Goal: Task Accomplishment & Management: Use online tool/utility

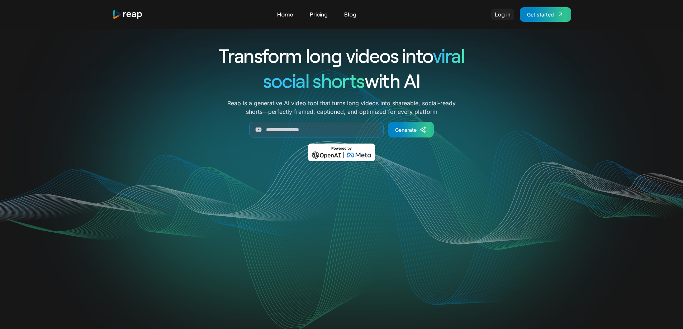
click at [505, 20] on link "Log in" at bounding box center [502, 14] width 23 height 11
click at [531, 18] on div "Get started" at bounding box center [540, 15] width 27 height 8
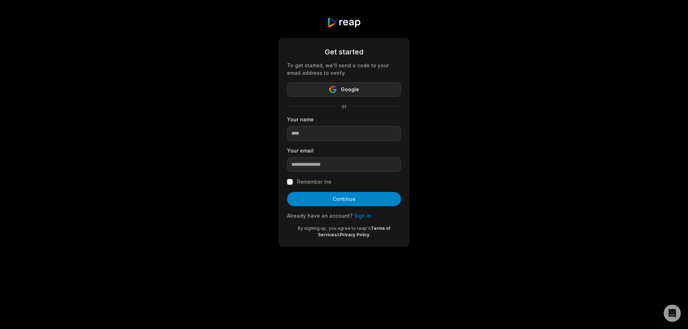
click at [325, 85] on button "Google" at bounding box center [344, 89] width 114 height 14
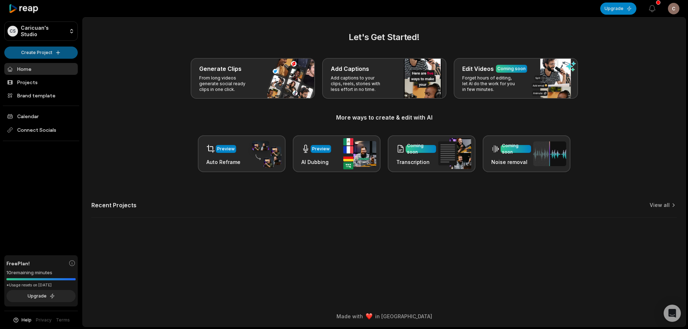
click at [15, 50] on html "CS Caricuan's Studio Create Project Home Projects Brand template Calendar Conne…" at bounding box center [344, 164] width 688 height 329
click at [157, 79] on html "CS Caricuan's Studio Create Project Home Projects Brand template Calendar Conne…" at bounding box center [344, 164] width 688 height 329
click at [39, 74] on ul "Home Projects Brand template Calendar Connect Socials" at bounding box center [40, 102] width 73 height 78
click at [33, 70] on link "Home" at bounding box center [40, 69] width 73 height 12
click at [172, 115] on h3 "More ways to create & edit with AI" at bounding box center [384, 117] width 586 height 9
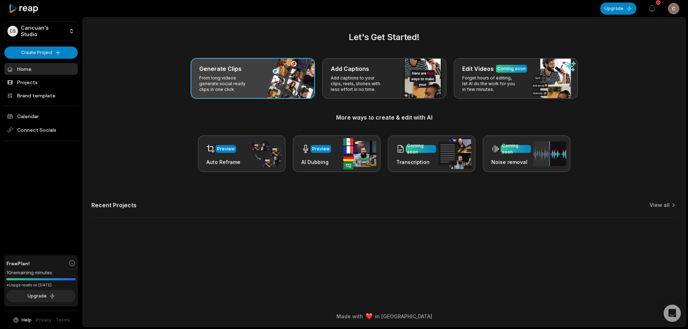
click at [234, 73] on div "Generate Clips From long videos generate social ready clips in one click." at bounding box center [253, 78] width 124 height 41
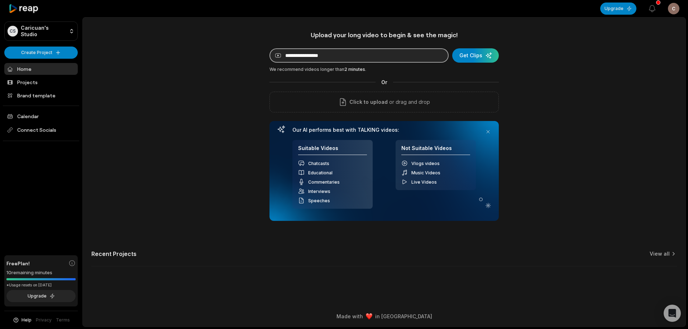
click at [337, 56] on input at bounding box center [359, 55] width 179 height 14
paste input "**********"
type input "**********"
click at [470, 55] on div "submit" at bounding box center [475, 55] width 47 height 14
click at [428, 53] on input "**********" at bounding box center [359, 55] width 179 height 14
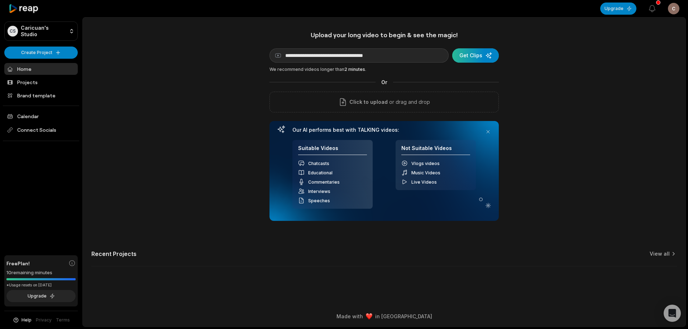
click at [479, 58] on div "submit" at bounding box center [475, 55] width 47 height 14
click at [625, 10] on button "Upgrade" at bounding box center [618, 9] width 36 height 12
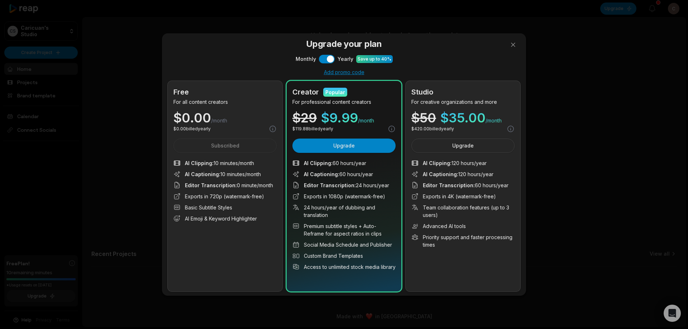
click at [229, 111] on div "Free For all content creators $ 0.00 /month $ 0.00 billed yearly Subscribed AI …" at bounding box center [225, 186] width 115 height 211
click at [333, 60] on button "Use setting" at bounding box center [327, 59] width 16 height 9
click at [508, 44] on button at bounding box center [513, 45] width 14 height 14
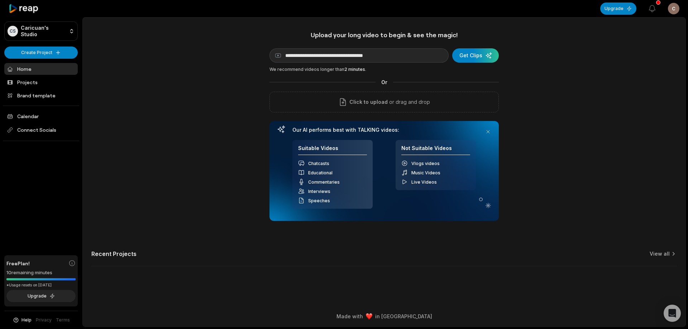
drag, startPoint x: 381, startPoint y: 319, endPoint x: 419, endPoint y: 316, distance: 37.3
click at [419, 316] on div "Made with in San Francisco" at bounding box center [384, 317] width 590 height 8
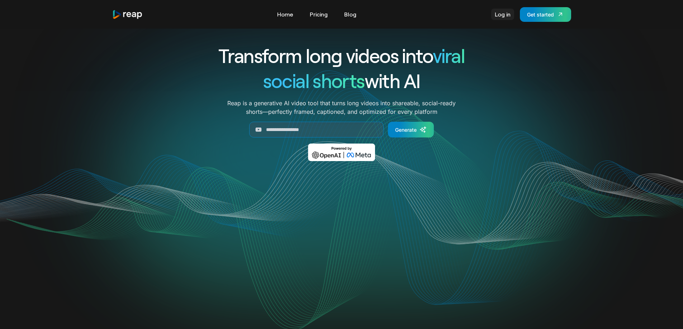
click at [496, 16] on link "Log in" at bounding box center [502, 14] width 23 height 11
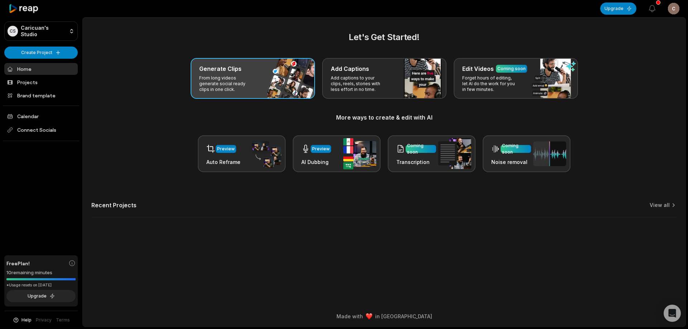
click at [269, 84] on div "Generate Clips From long videos generate social ready clips in one click." at bounding box center [253, 78] width 124 height 41
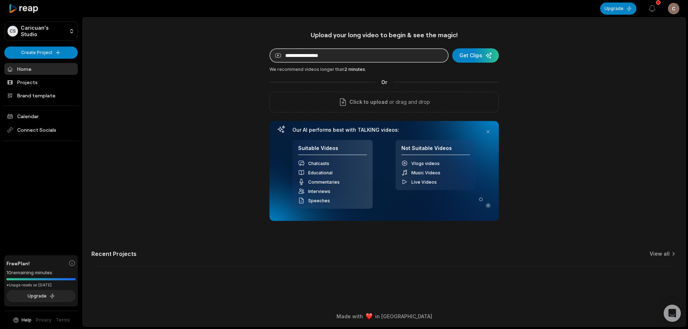
click at [371, 54] on input at bounding box center [359, 55] width 179 height 14
paste input "**********"
type input "**********"
click at [479, 57] on div "submit" at bounding box center [475, 55] width 47 height 14
drag, startPoint x: 486, startPoint y: 132, endPoint x: 473, endPoint y: 136, distance: 14.1
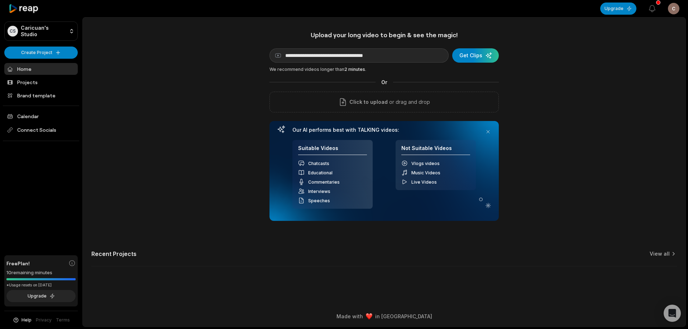
click at [486, 132] on button at bounding box center [488, 132] width 10 height 10
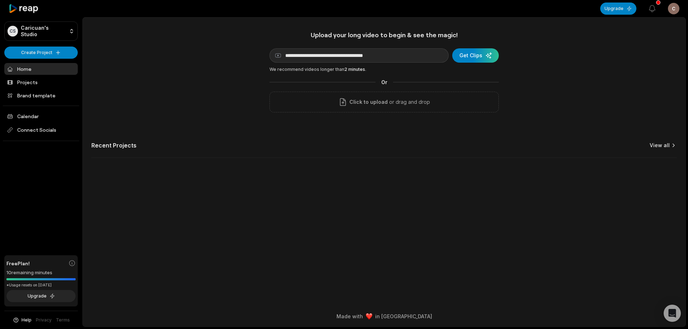
click at [673, 145] on icon at bounding box center [673, 145] width 7 height 7
click at [662, 147] on link "View all" at bounding box center [660, 145] width 20 height 7
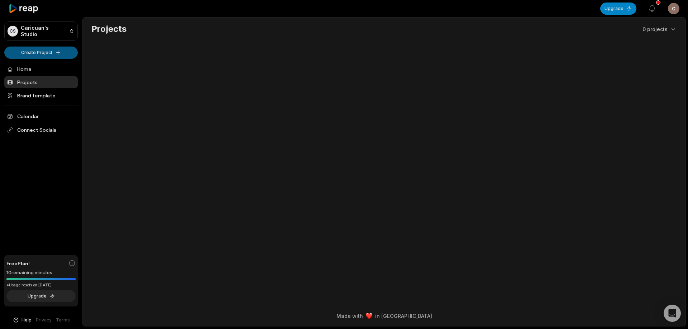
click at [46, 53] on html "CS Caricuan's Studio Create Project Home Projects Brand template Calendar Conne…" at bounding box center [344, 164] width 688 height 329
click at [48, 67] on link "Create Clips" at bounding box center [41, 67] width 70 height 12
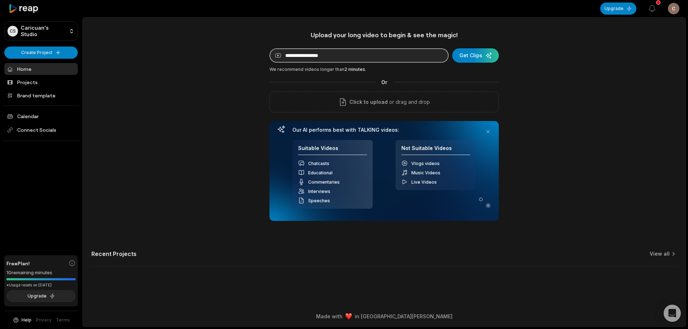
click at [385, 53] on input at bounding box center [359, 55] width 179 height 14
paste input "**********"
type input "**********"
click at [563, 71] on div "**********" at bounding box center [384, 153] width 603 height 244
click at [472, 55] on div "submit" at bounding box center [475, 55] width 47 height 14
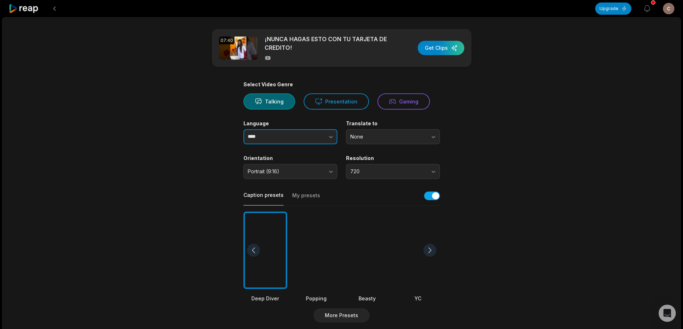
click at [291, 140] on input "****" at bounding box center [290, 136] width 94 height 15
click at [329, 135] on icon "button" at bounding box center [330, 136] width 7 height 7
type input "*******"
click at [361, 138] on span "None" at bounding box center [387, 137] width 75 height 6
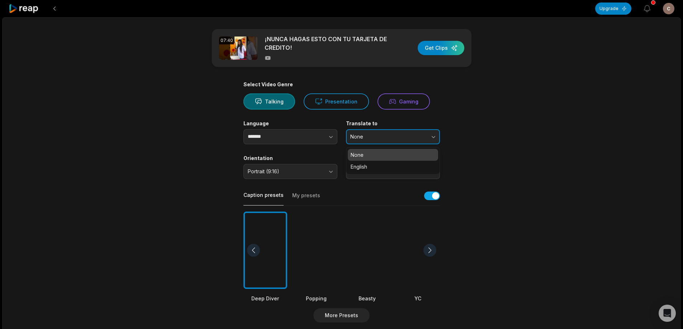
click at [363, 138] on span "None" at bounding box center [387, 137] width 75 height 6
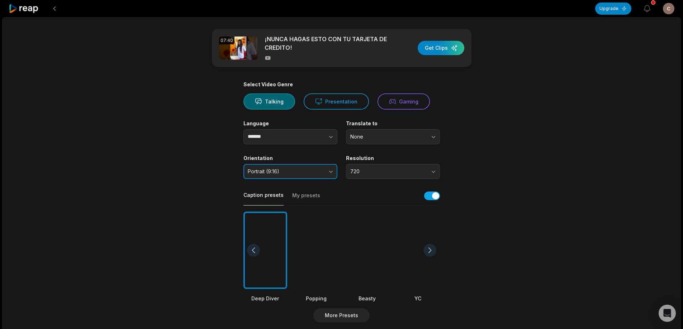
click at [276, 171] on span "Portrait (9:16)" at bounding box center [285, 171] width 75 height 6
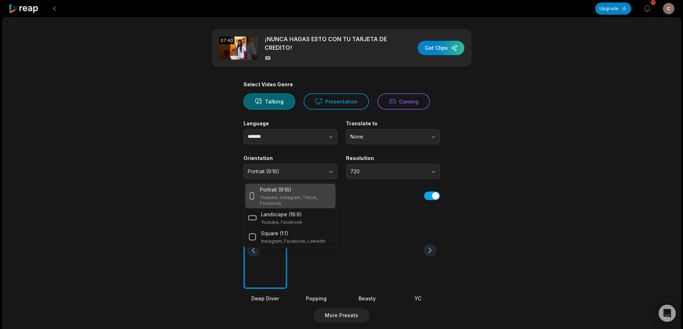
click at [273, 196] on p "Youtube, Instagram, Tiktok, Facebook" at bounding box center [296, 200] width 72 height 11
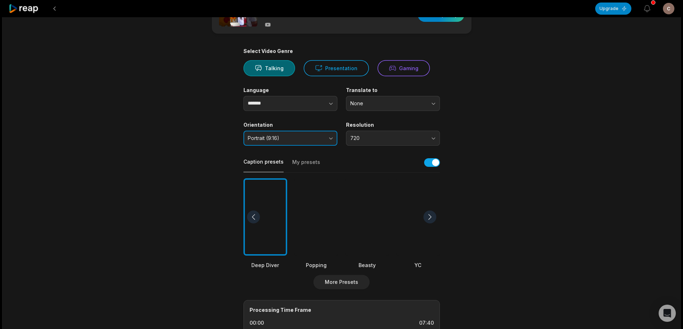
scroll to position [108, 0]
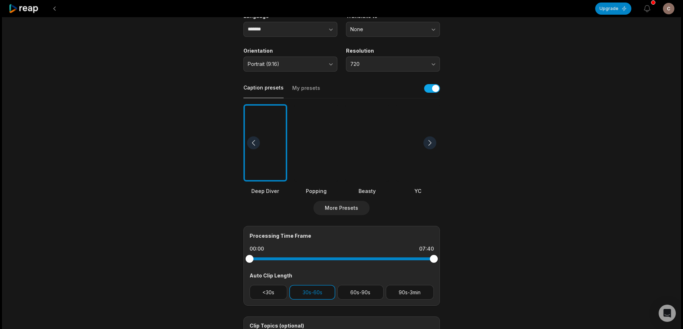
click at [432, 144] on div at bounding box center [429, 143] width 13 height 13
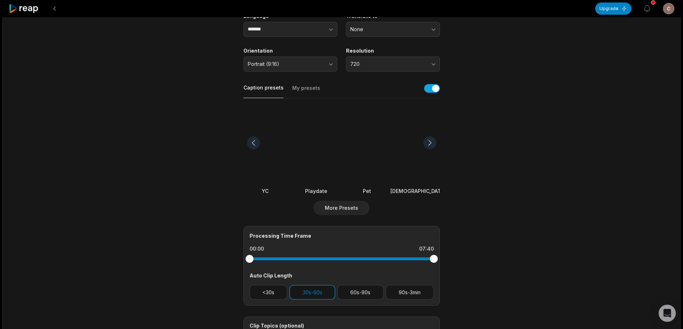
click at [432, 144] on div at bounding box center [429, 143] width 13 height 13
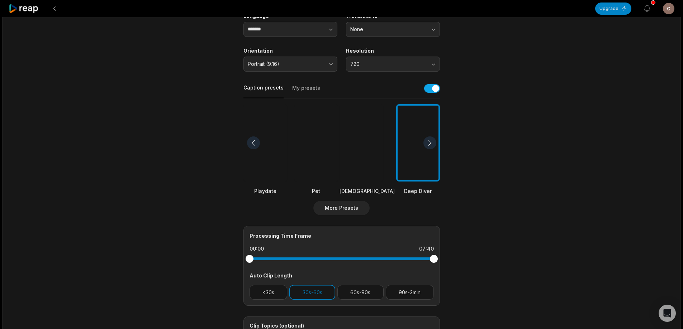
click at [432, 144] on div at bounding box center [429, 143] width 13 height 13
click at [254, 143] on div at bounding box center [253, 143] width 13 height 13
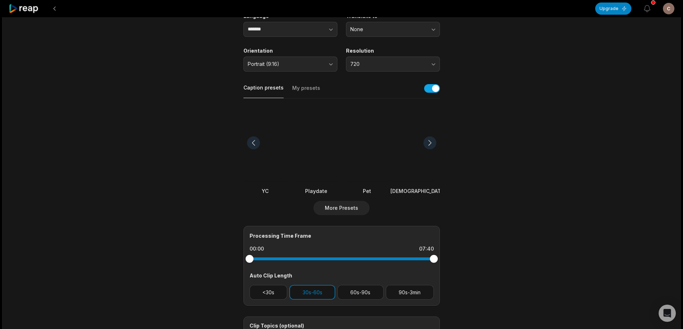
click at [254, 143] on div at bounding box center [253, 143] width 13 height 13
click at [253, 141] on div at bounding box center [253, 143] width 13 height 13
click at [254, 140] on div at bounding box center [253, 143] width 13 height 13
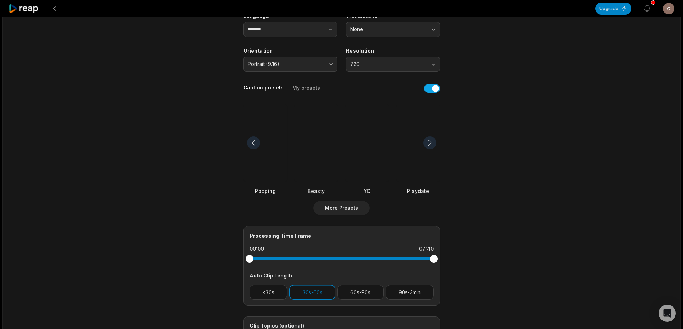
click at [254, 140] on div at bounding box center [253, 143] width 13 height 13
click at [255, 144] on div at bounding box center [253, 143] width 13 height 13
click at [430, 143] on div at bounding box center [429, 143] width 13 height 13
click at [317, 158] on div at bounding box center [316, 143] width 44 height 78
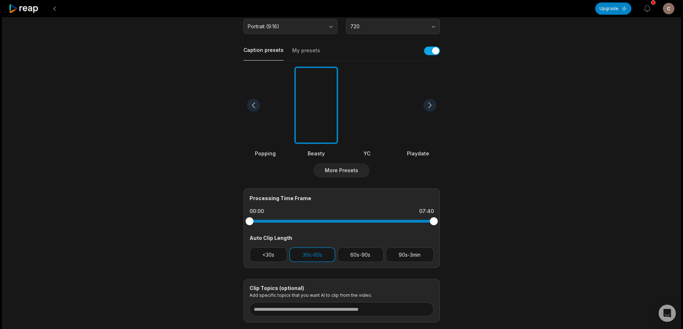
scroll to position [179, 0]
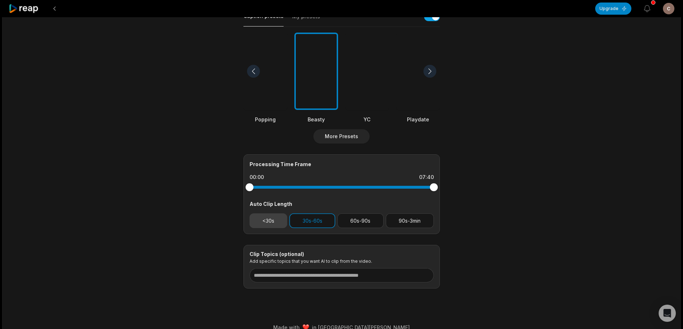
click at [263, 221] on button "<30s" at bounding box center [268, 221] width 38 height 15
click at [316, 227] on button "30s-60s" at bounding box center [312, 221] width 46 height 15
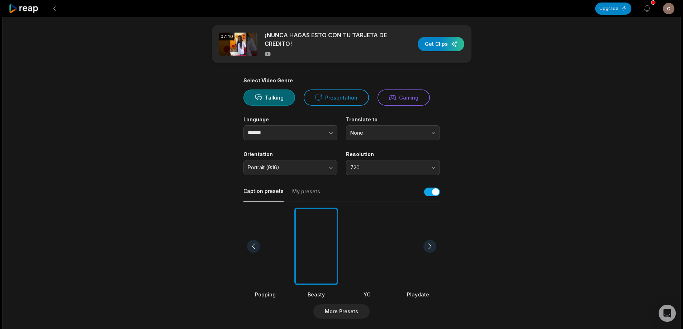
scroll to position [0, 0]
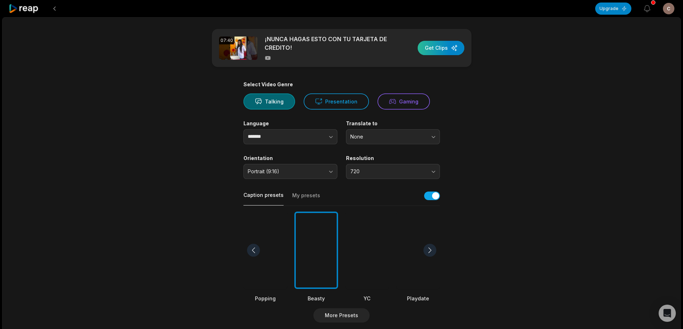
click at [433, 48] on div "button" at bounding box center [441, 48] width 47 height 14
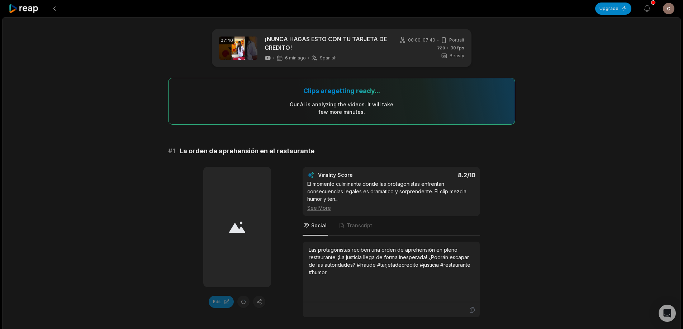
scroll to position [288, 0]
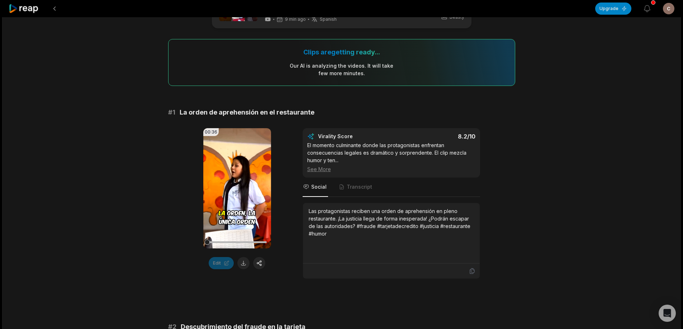
scroll to position [72, 0]
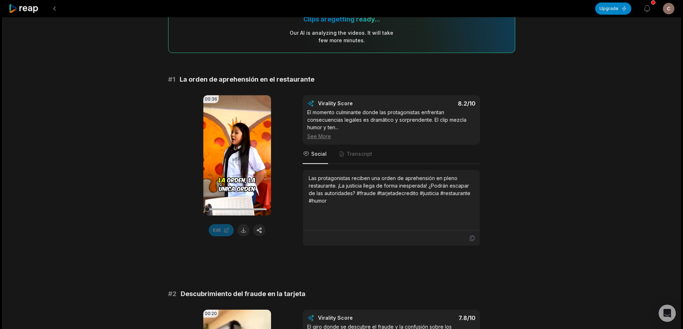
click at [244, 234] on button at bounding box center [243, 230] width 12 height 12
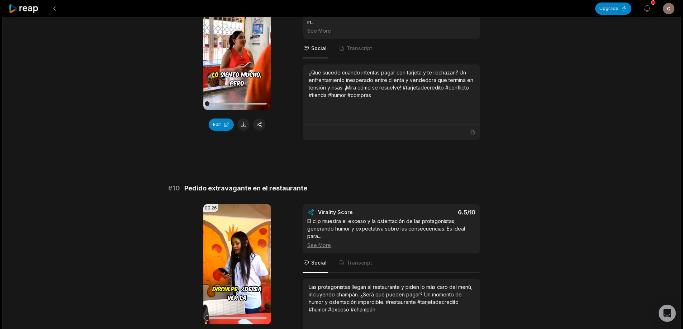
scroll to position [1836, 0]
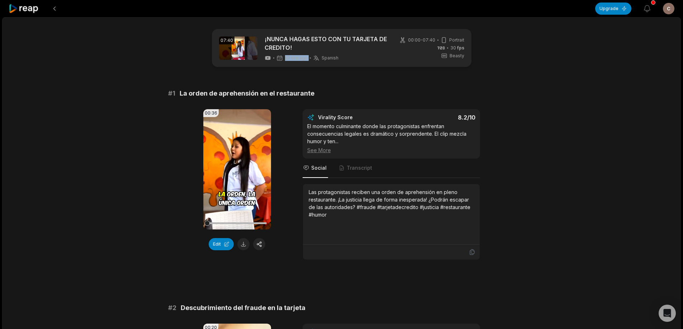
drag, startPoint x: 285, startPoint y: 59, endPoint x: 312, endPoint y: 56, distance: 27.4
click at [312, 56] on div "10 min ago Spanish es" at bounding box center [301, 58] width 74 height 6
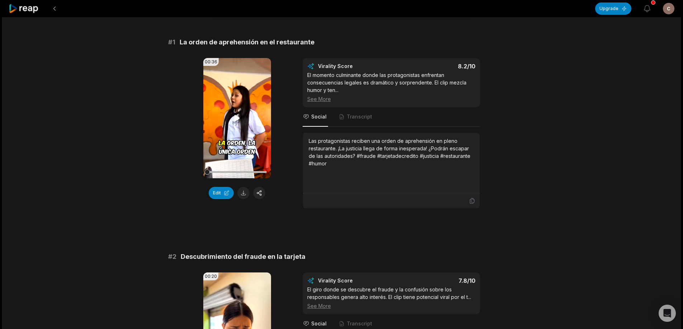
scroll to position [36, 0]
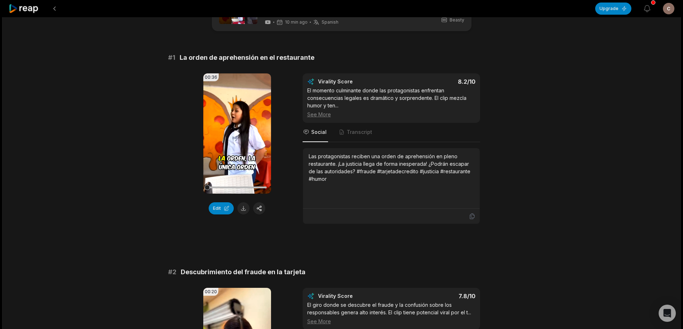
click at [237, 130] on icon at bounding box center [237, 133] width 9 height 9
click at [248, 125] on video "Your browser does not support mp4 format." at bounding box center [237, 133] width 68 height 120
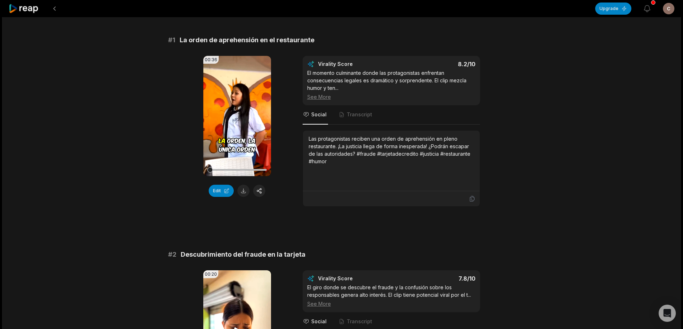
scroll to position [179, 0]
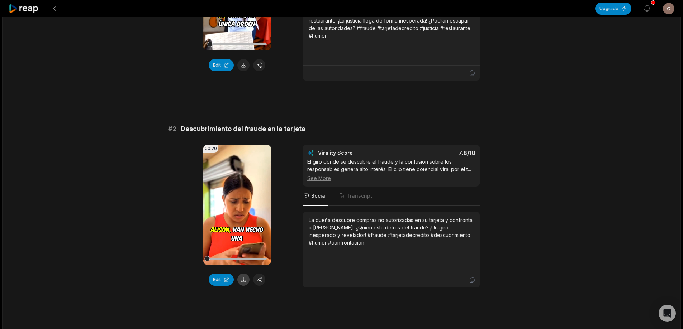
click at [241, 277] on button at bounding box center [243, 280] width 12 height 12
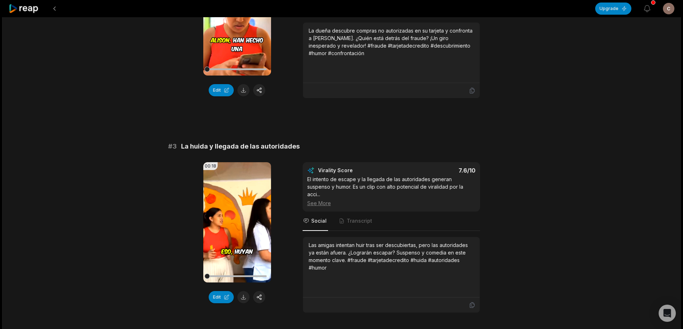
scroll to position [430, 0]
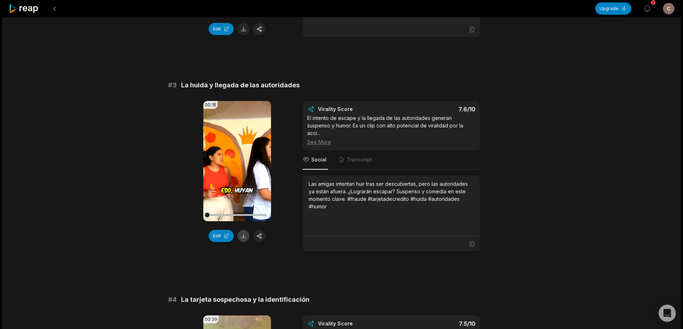
click at [243, 238] on button at bounding box center [243, 236] width 12 height 12
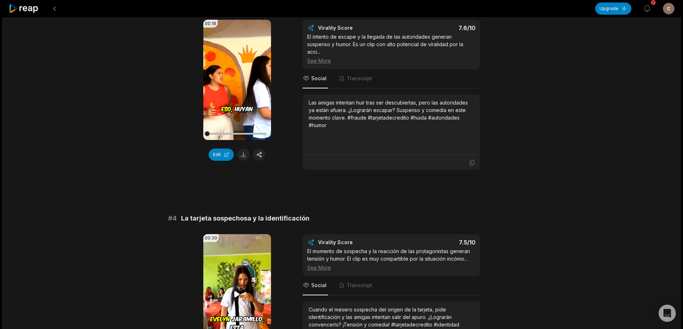
scroll to position [609, 0]
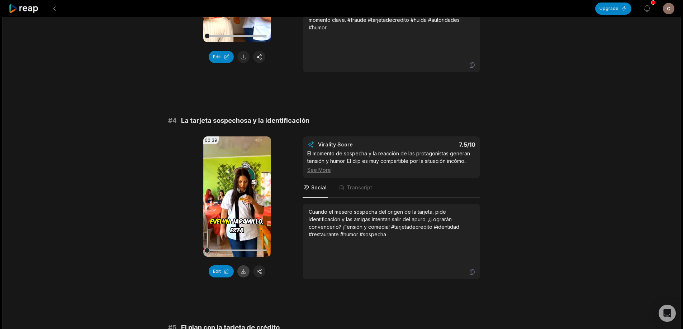
click at [242, 266] on button at bounding box center [243, 272] width 12 height 12
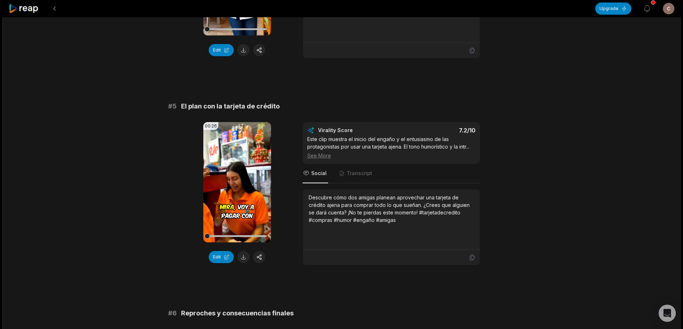
scroll to position [896, 0]
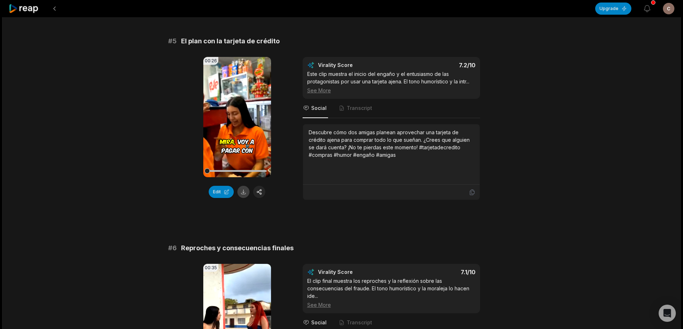
click at [244, 186] on button at bounding box center [243, 192] width 12 height 12
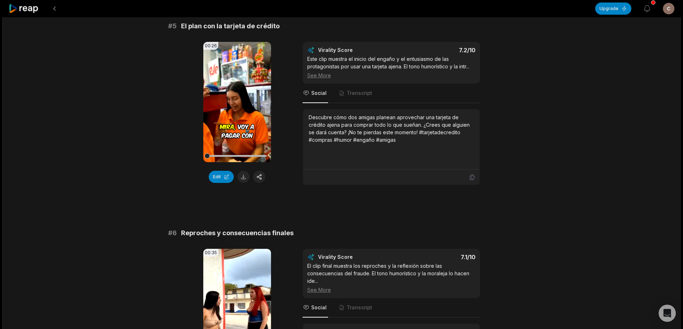
scroll to position [1039, 0]
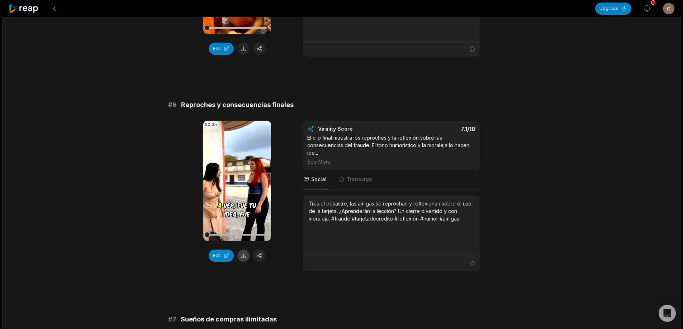
click at [248, 250] on button at bounding box center [243, 256] width 12 height 12
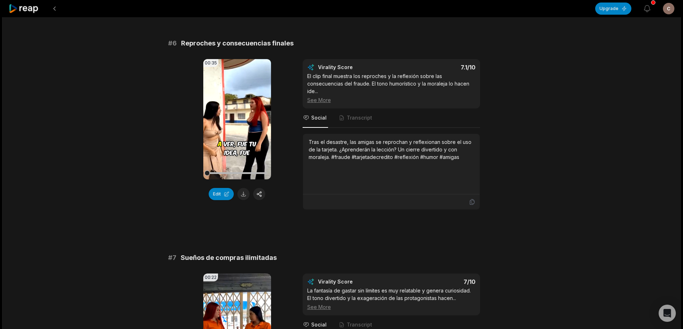
scroll to position [1183, 0]
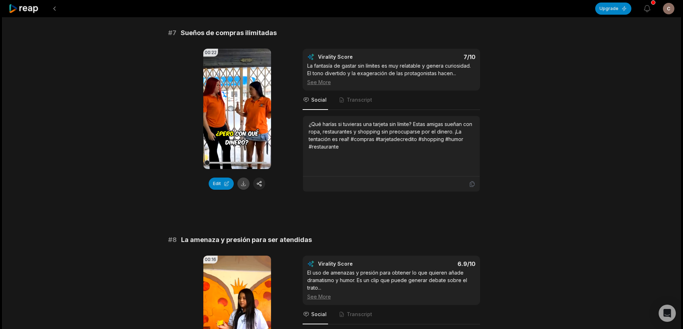
click at [240, 178] on button at bounding box center [243, 184] width 12 height 12
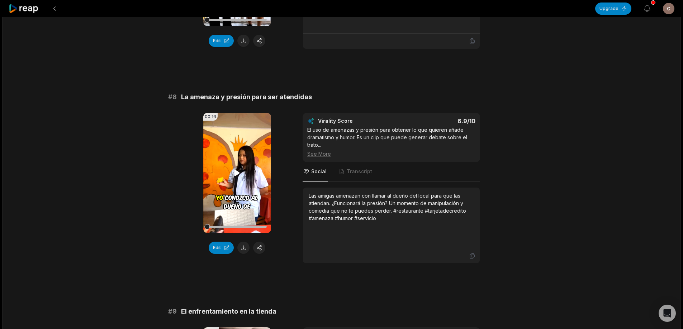
scroll to position [1469, 0]
click at [244, 242] on button at bounding box center [243, 248] width 12 height 12
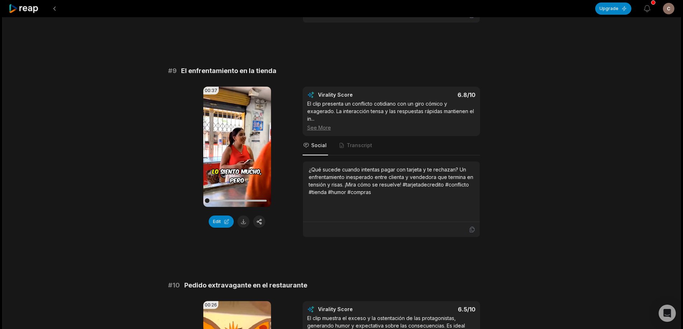
scroll to position [1720, 0]
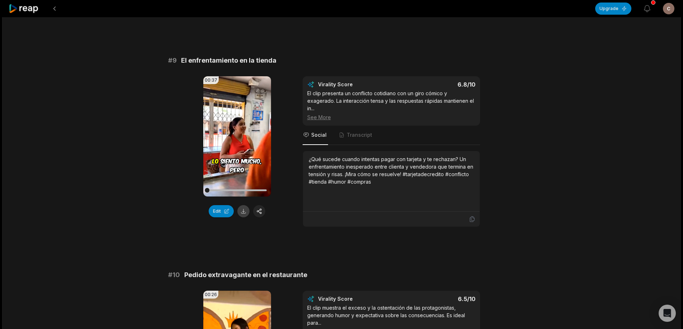
click at [243, 205] on button at bounding box center [243, 211] width 12 height 12
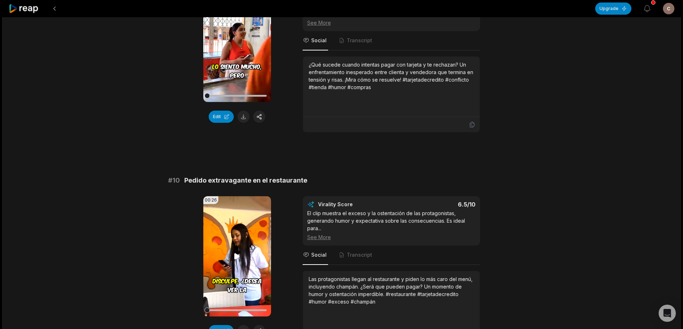
scroll to position [1872, 0]
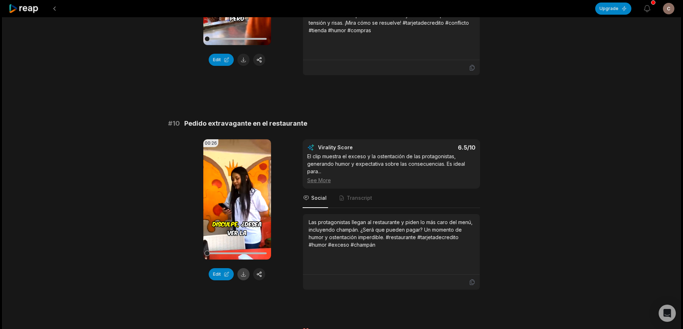
click at [244, 268] on button at bounding box center [243, 274] width 12 height 12
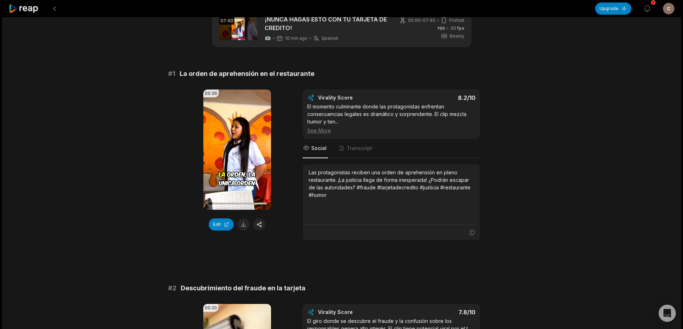
scroll to position [0, 0]
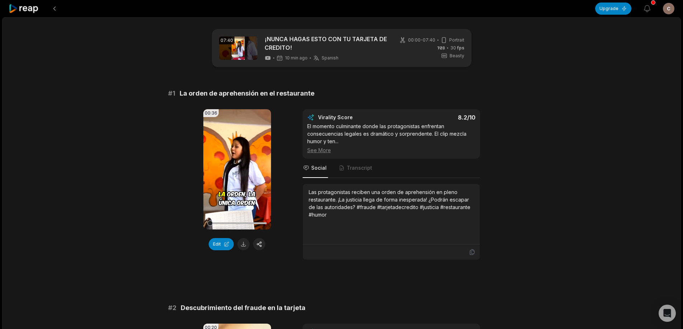
click at [31, 10] on icon at bounding box center [24, 9] width 30 height 10
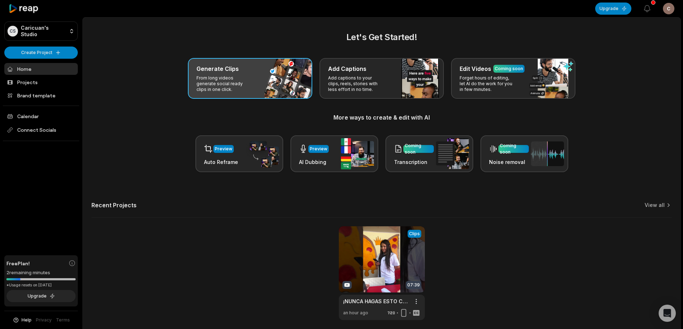
click at [233, 82] on p "From long videos generate social ready clips in one click." at bounding box center [224, 83] width 56 height 17
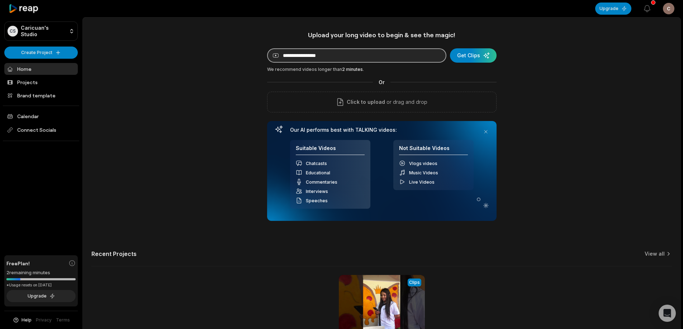
click at [388, 53] on input at bounding box center [356, 55] width 179 height 14
paste input "**********"
type input "**********"
click at [476, 48] on div "**********" at bounding box center [381, 126] width 229 height 190
click at [469, 54] on div "submit" at bounding box center [473, 55] width 47 height 14
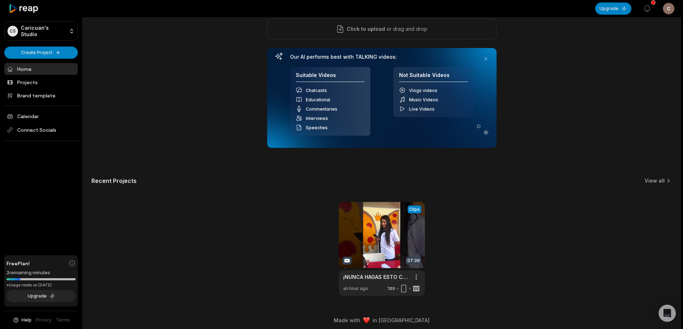
scroll to position [77, 0]
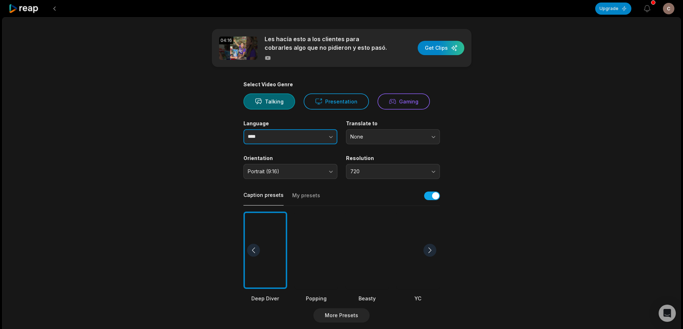
click at [303, 142] on button "button" at bounding box center [316, 136] width 41 height 15
type input "*******"
click at [364, 280] on div at bounding box center [367, 251] width 44 height 78
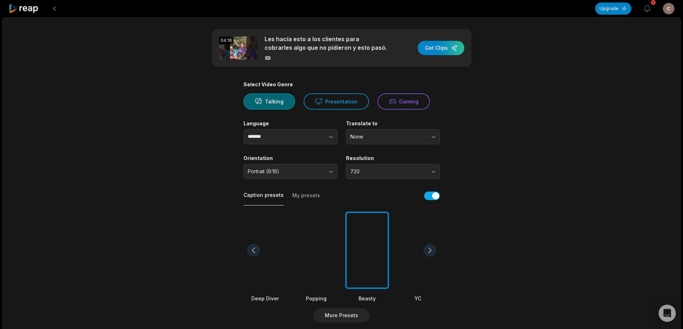
click at [526, 207] on div "04:16 Les hacía esto a los clientes para cobrarles algo que no pidieron y esto …" at bounding box center [341, 267] width 678 height 500
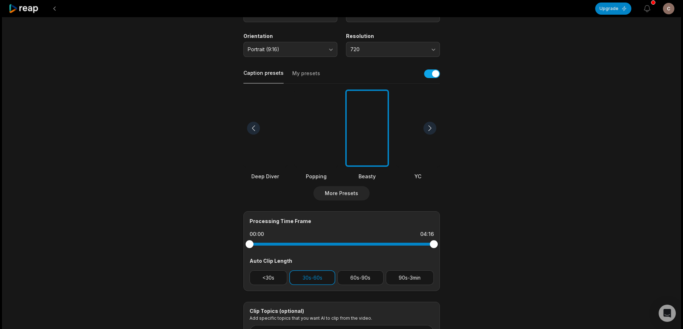
scroll to position [143, 0]
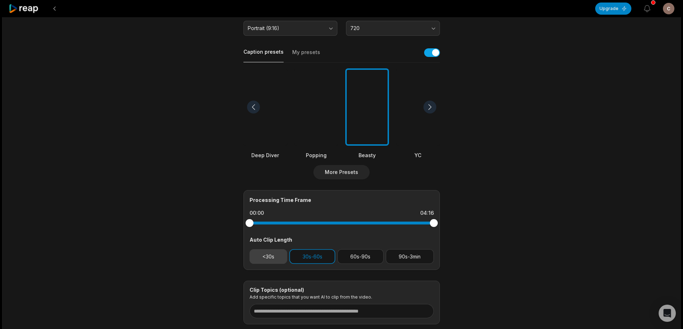
click at [260, 257] on button "<30s" at bounding box center [268, 256] width 38 height 15
click at [315, 256] on button "30s-60s" at bounding box center [312, 256] width 46 height 15
click at [528, 225] on div "04:16 Les hacía esto a los clientes para cobrarles algo que no pidieron y esto …" at bounding box center [341, 124] width 678 height 500
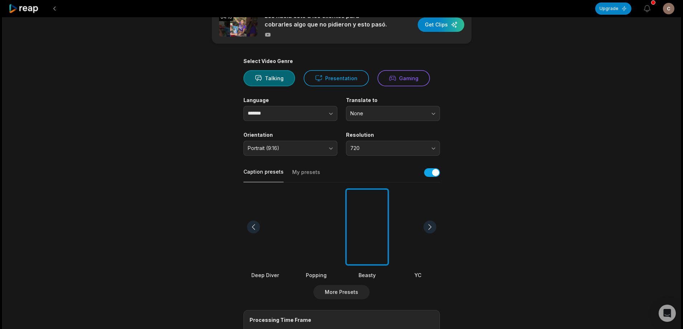
scroll to position [0, 0]
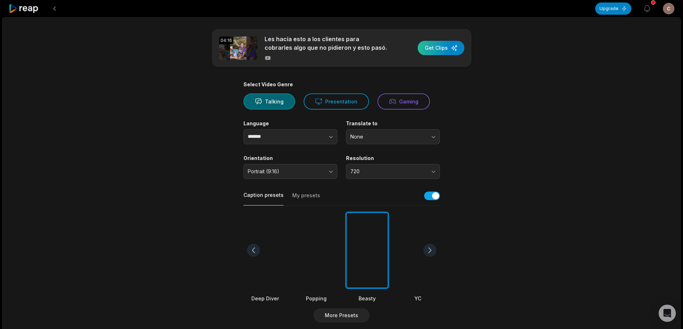
click at [442, 50] on div "button" at bounding box center [441, 48] width 47 height 14
click at [24, 7] on icon at bounding box center [24, 9] width 30 height 10
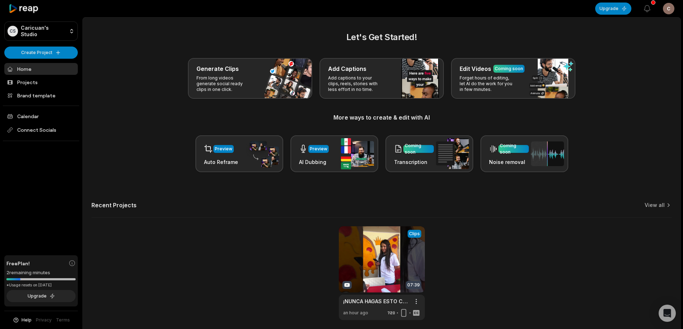
drag, startPoint x: 57, startPoint y: 283, endPoint x: 77, endPoint y: 288, distance: 20.7
click at [76, 288] on div "Free Plan! 2 remaining minutes *Usage resets on September 22, 2025 Upgrade" at bounding box center [40, 282] width 73 height 52
drag, startPoint x: 631, startPoint y: 311, endPoint x: 615, endPoint y: 301, distance: 19.0
click at [630, 309] on div "View Clips Clips 07:39 ¡NUNCA HAGAS ESTO CON TU TARJETA DE CREDITO! Open option…" at bounding box center [381, 273] width 580 height 94
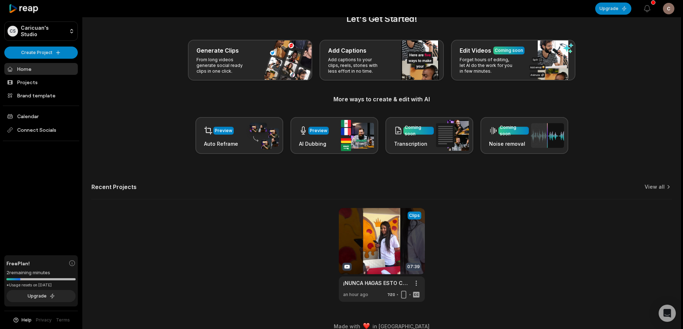
scroll to position [28, 0]
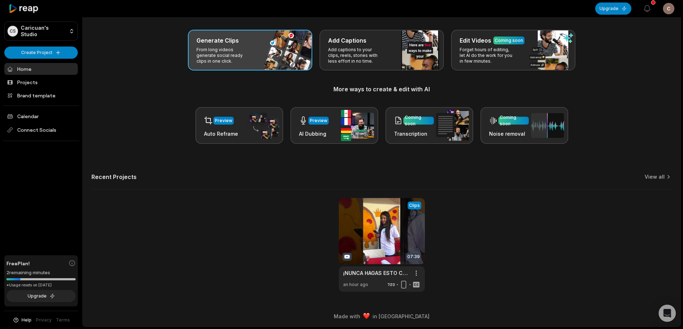
click at [264, 52] on div "Generate Clips From long videos generate social ready clips in one click." at bounding box center [250, 50] width 124 height 41
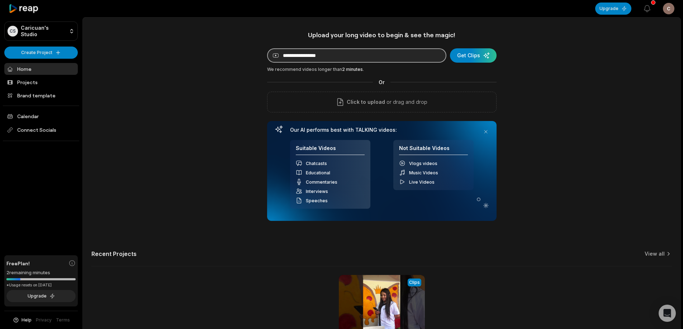
click at [333, 60] on input at bounding box center [356, 55] width 179 height 14
paste input "**********"
type input "**********"
click at [473, 55] on div "submit" at bounding box center [473, 55] width 47 height 14
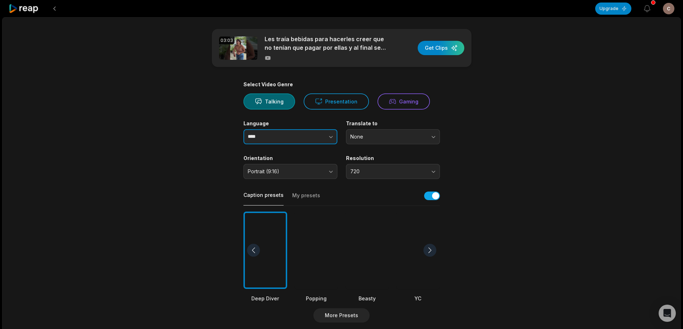
click at [312, 136] on button "button" at bounding box center [316, 136] width 41 height 15
drag, startPoint x: 312, startPoint y: 150, endPoint x: 319, endPoint y: 150, distance: 6.5
type input "*******"
click at [519, 152] on div "03:03 Les traía bebidas para hacerles creer que no tenían que pagar por ellas y…" at bounding box center [341, 267] width 678 height 500
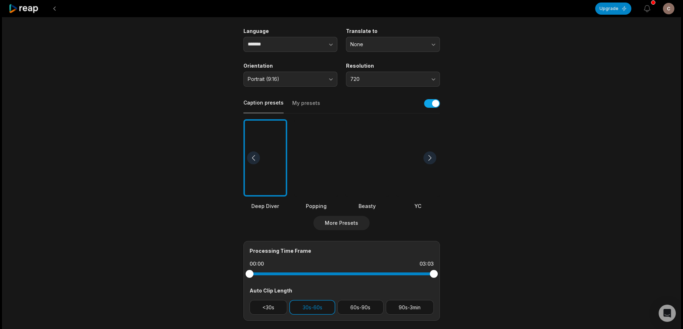
scroll to position [108, 0]
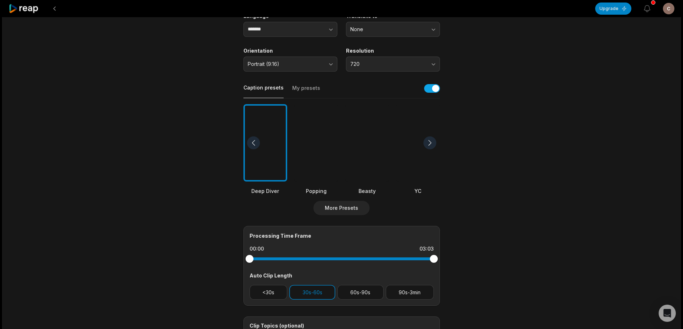
click at [353, 161] on div at bounding box center [367, 143] width 44 height 78
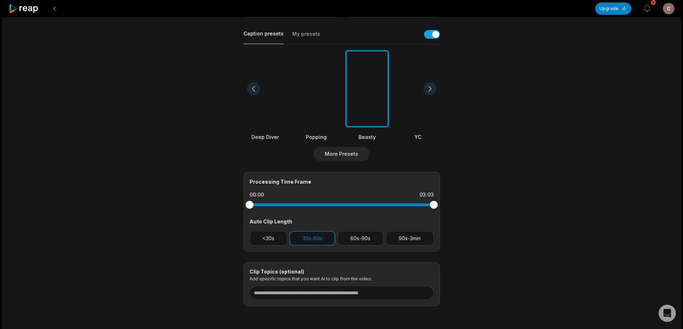
scroll to position [190, 0]
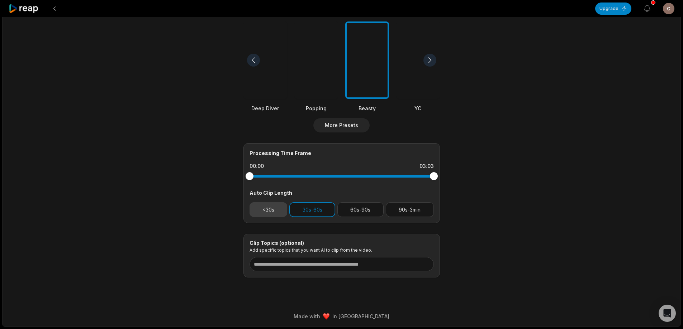
click at [264, 209] on button "<30s" at bounding box center [268, 209] width 38 height 15
click at [331, 213] on button "30s-60s" at bounding box center [312, 209] width 46 height 15
click at [538, 215] on div "03:03 Les traía bebidas para hacerles creer que no tenían que pagar por ellas y…" at bounding box center [341, 77] width 678 height 500
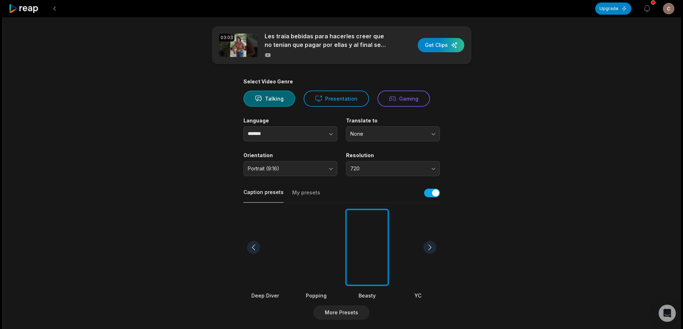
scroll to position [0, 0]
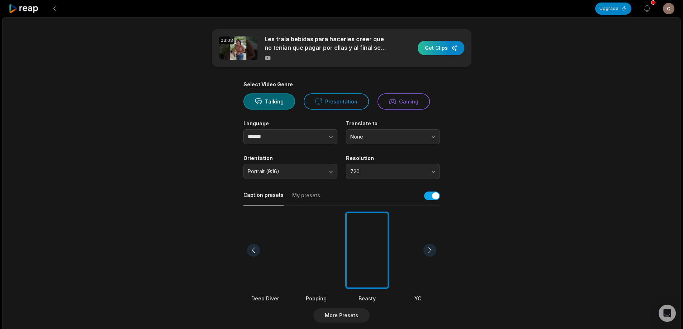
click at [429, 50] on div "button" at bounding box center [441, 48] width 47 height 14
